Goal: Ask a question

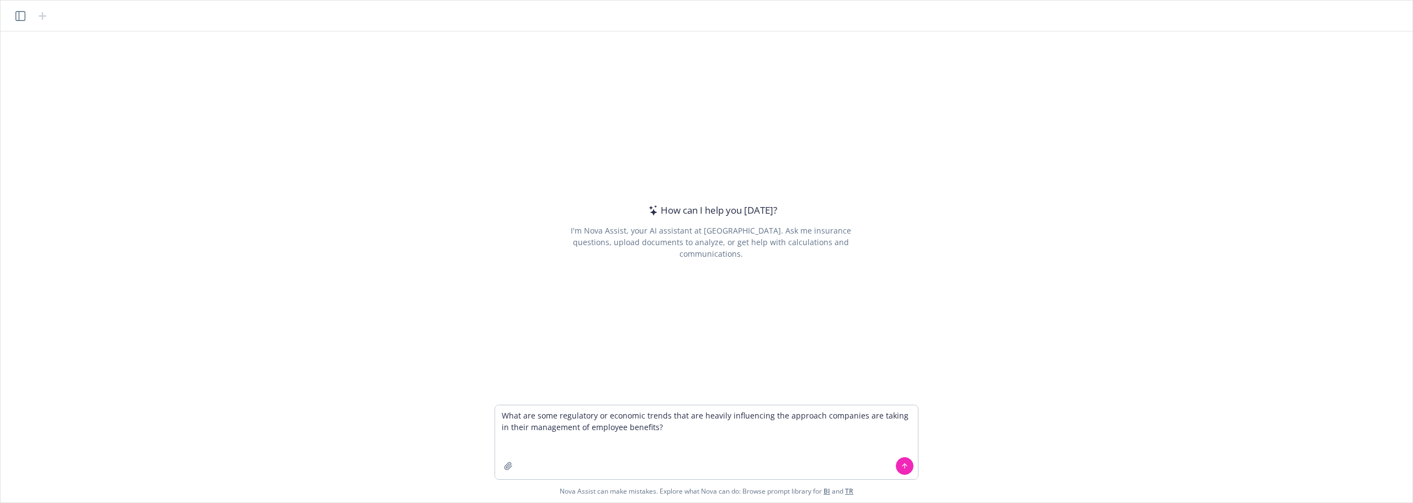
type textarea "What are some regulatory or economic trends that are heavily influencing the ap…"
click at [898, 465] on button at bounding box center [905, 466] width 18 height 18
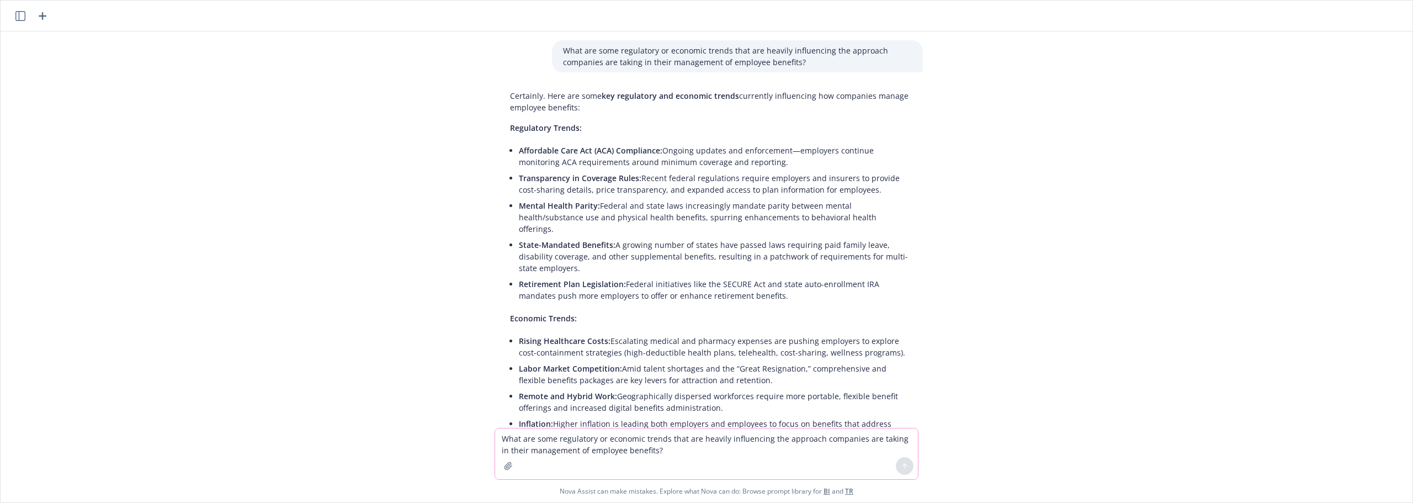
drag, startPoint x: 779, startPoint y: 340, endPoint x: 505, endPoint y: 131, distance: 345.2
click at [505, 131] on div "Certainly. Here are some key regulatory and economic trends currently influenci…" at bounding box center [711, 363] width 424 height 554
copy div "Loremipsum Dolors: Ametconsec Adip Eli (SED) Doeiusmodt: Incidid utlabor etd ma…"
